Goal: Information Seeking & Learning: Learn about a topic

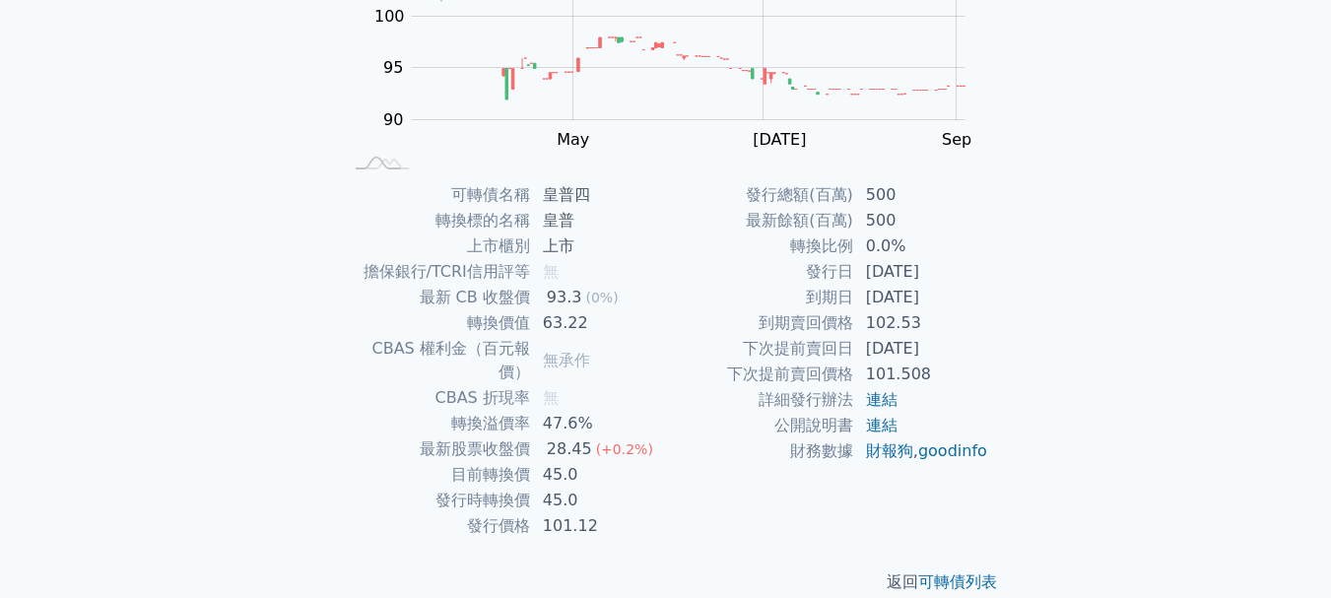
scroll to position [314, 0]
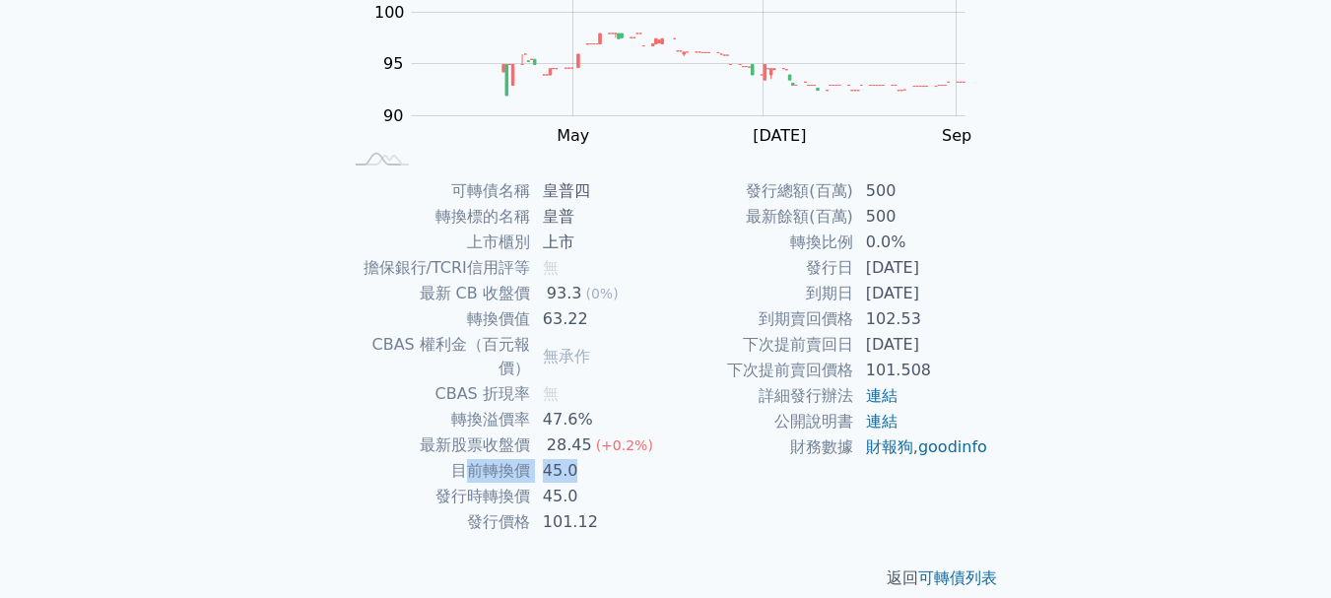
drag, startPoint x: 468, startPoint y: 456, endPoint x: 581, endPoint y: 458, distance: 113.4
click at [581, 458] on tr "目前轉換價 45.0" at bounding box center [504, 471] width 323 height 26
drag, startPoint x: 802, startPoint y: 322, endPoint x: 934, endPoint y: 321, distance: 132.1
click at [934, 321] on tr "到期賣回價格 102.53" at bounding box center [827, 320] width 323 height 26
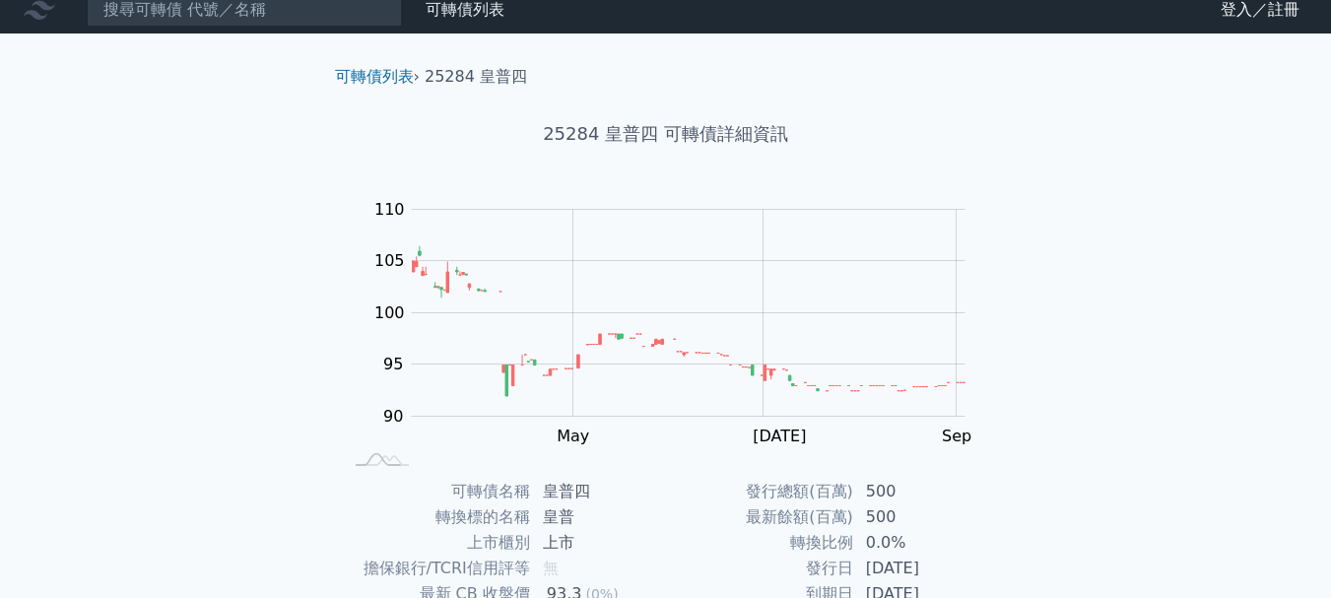
scroll to position [0, 0]
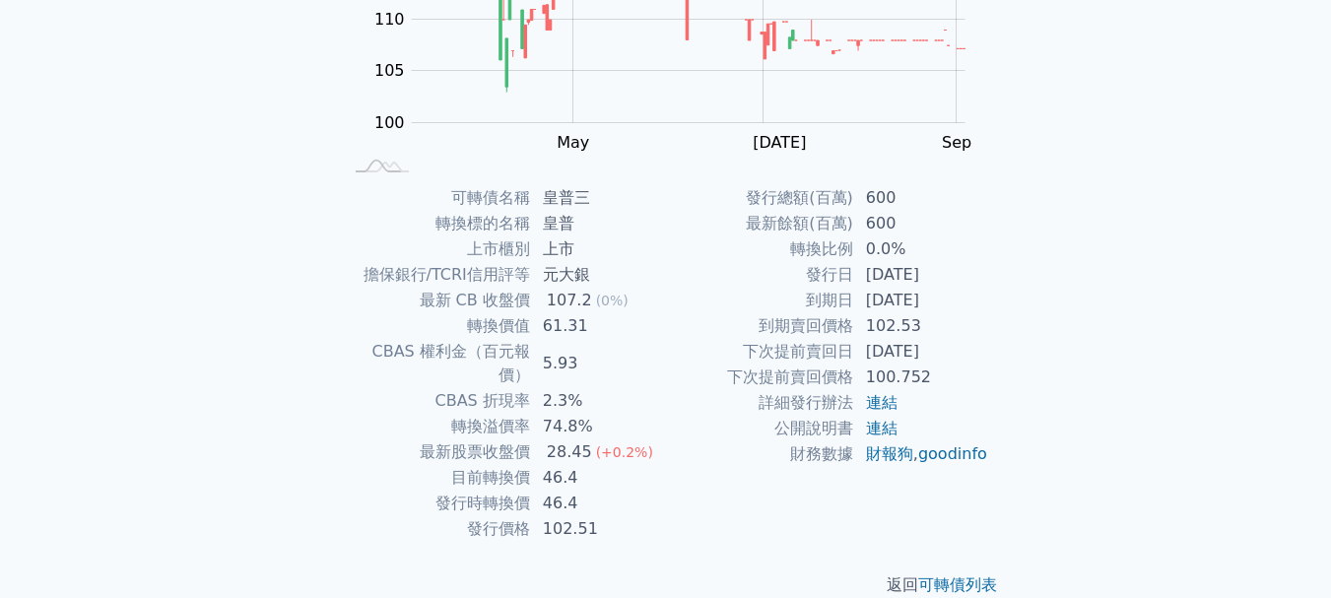
scroll to position [314, 0]
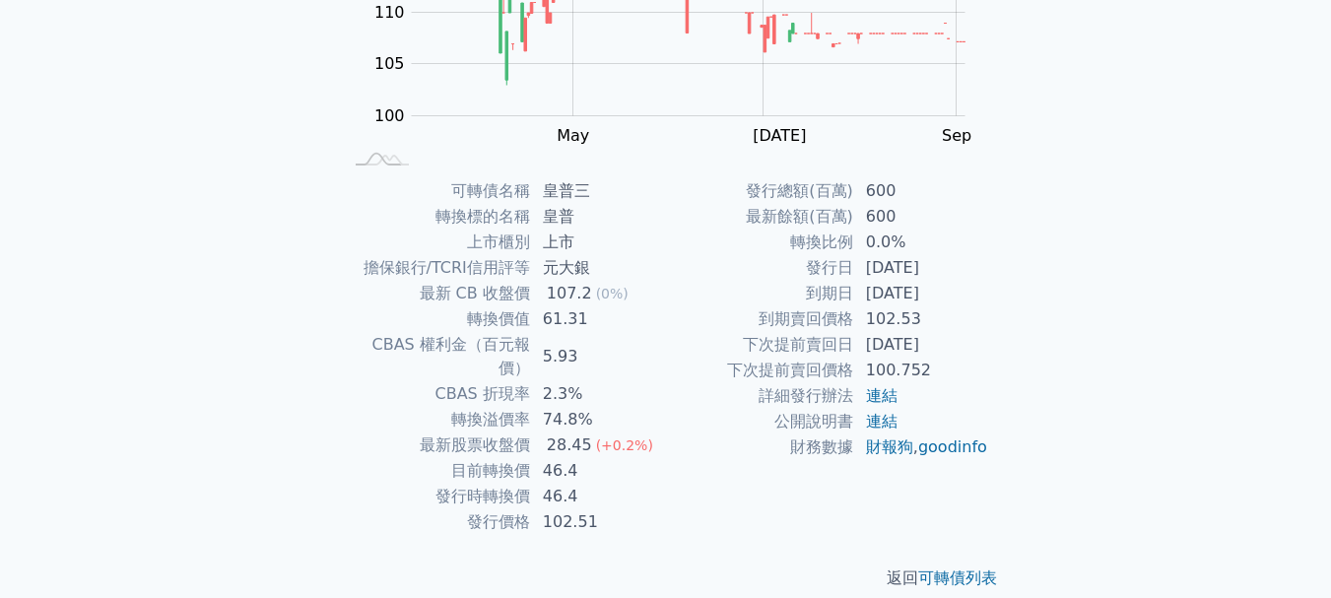
drag, startPoint x: 932, startPoint y: 261, endPoint x: 957, endPoint y: 260, distance: 24.7
click at [957, 260] on td "[DATE]" at bounding box center [921, 268] width 135 height 26
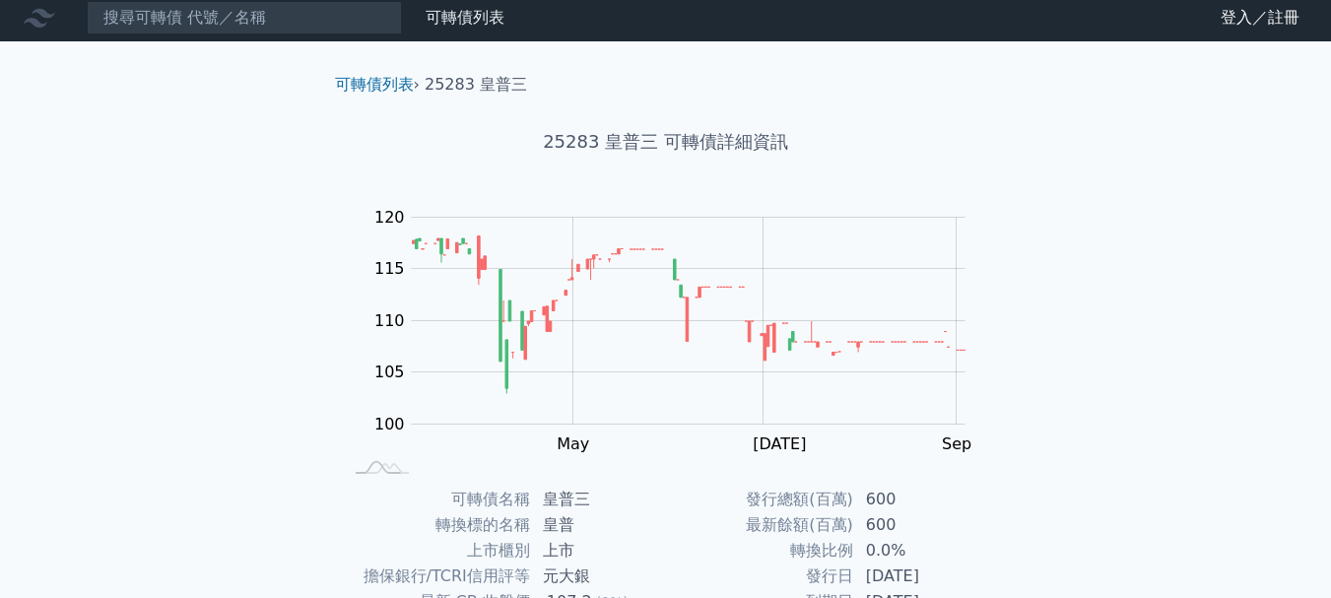
scroll to position [0, 0]
